Goal: Contribute content: Contribute content

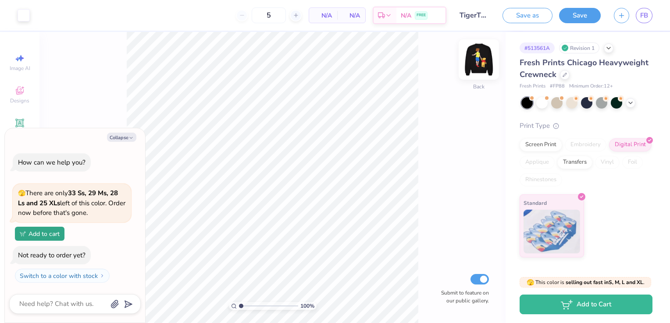
click at [479, 63] on img at bounding box center [478, 59] width 35 height 35
type textarea "x"
click at [653, 17] on div "Save as Save FB" at bounding box center [585, 15] width 167 height 31
click at [650, 17] on link "FB" at bounding box center [643, 15] width 17 height 15
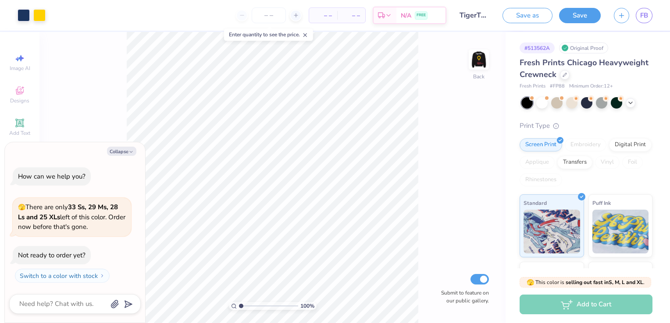
click at [494, 62] on div "100 % Back Submit to feature on our public gallery." at bounding box center [272, 177] width 466 height 291
click at [487, 62] on img at bounding box center [478, 59] width 35 height 35
type textarea "x"
